Goal: Find specific page/section

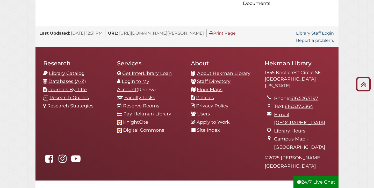
scroll to position [536, 0]
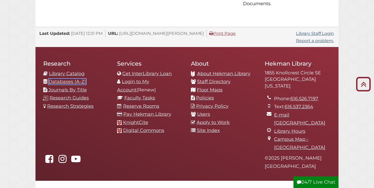
click at [76, 79] on link "Databases (A-Z)" at bounding box center [67, 82] width 38 height 6
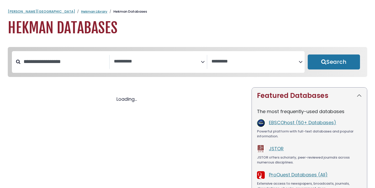
select select "Database Subject Filter"
select select "Database Vendors Filter"
select select "Database Subject Filter"
select select "Database Vendors Filter"
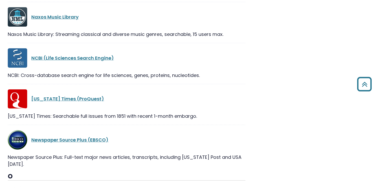
scroll to position [7570, 0]
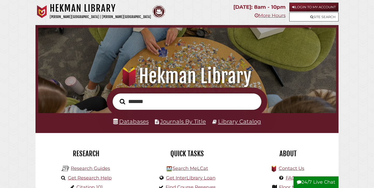
type input "*******"
